Goal: Entertainment & Leisure: Consume media (video, audio)

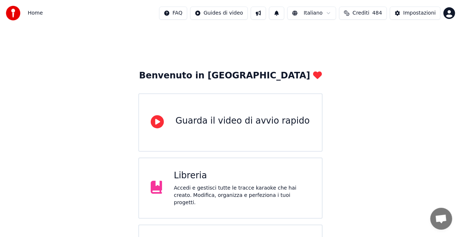
click at [242, 192] on div "Accedi e gestisci tutte le tracce karaoke che hai creato. Modifica, organizza e…" at bounding box center [242, 196] width 137 height 22
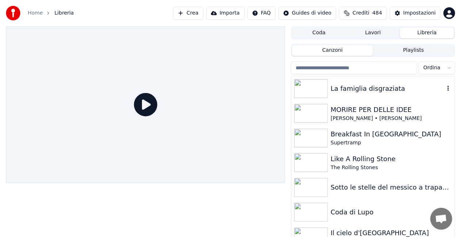
click at [316, 89] on img at bounding box center [311, 88] width 34 height 19
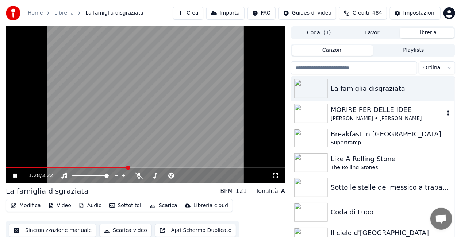
click at [312, 113] on img at bounding box center [311, 113] width 34 height 19
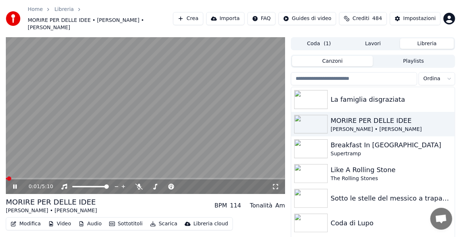
click at [275, 189] on icon at bounding box center [275, 187] width 7 height 6
